Goal: Task Accomplishment & Management: Manage account settings

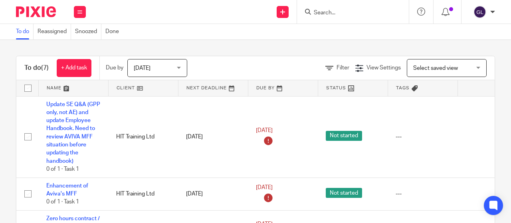
scroll to position [18, 0]
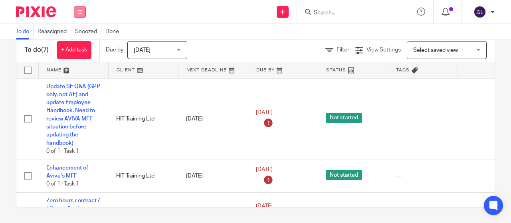
click at [83, 11] on button at bounding box center [80, 12] width 12 height 12
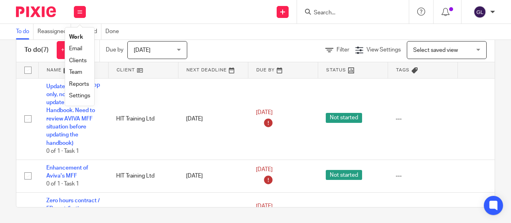
click at [76, 35] on link "Work" at bounding box center [76, 37] width 14 height 6
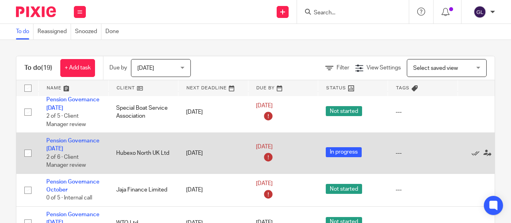
scroll to position [199, 0]
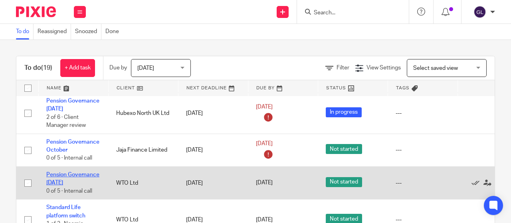
click at [89, 172] on link "Pension Governance July 2026" at bounding box center [72, 179] width 53 height 14
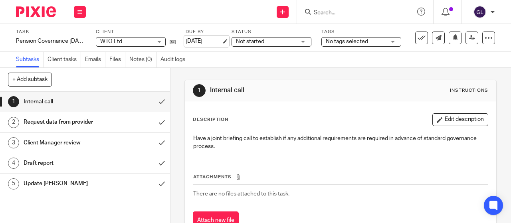
click at [198, 42] on link "[DATE]" at bounding box center [203, 41] width 36 height 8
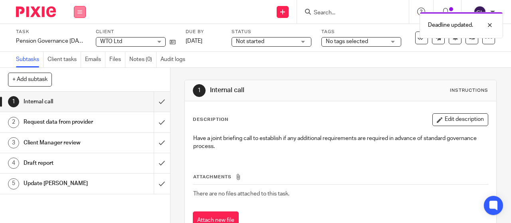
click at [78, 16] on button at bounding box center [80, 12] width 12 height 12
click at [76, 35] on link "Work" at bounding box center [76, 37] width 14 height 6
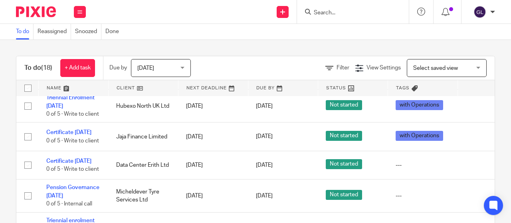
scroll to position [399, 0]
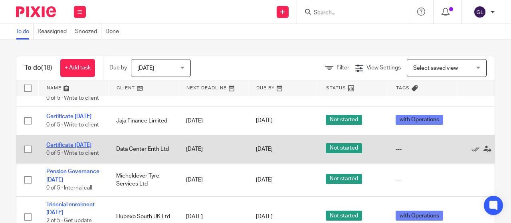
click at [69, 148] on link "Certificate [DATE]" at bounding box center [68, 145] width 45 height 6
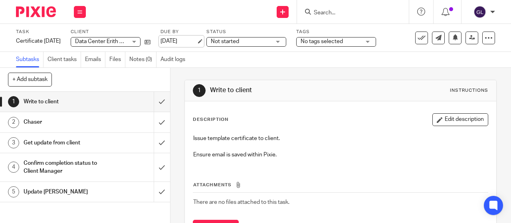
click at [180, 43] on link "[DATE]" at bounding box center [178, 41] width 36 height 8
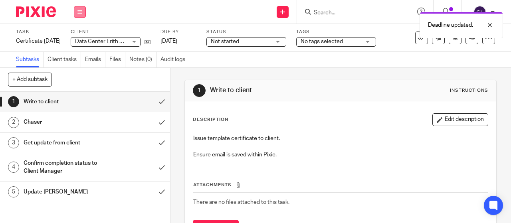
click at [81, 15] on button at bounding box center [80, 12] width 12 height 12
click at [79, 37] on link "Work" at bounding box center [76, 37] width 14 height 6
